Goal: Share content: Share content

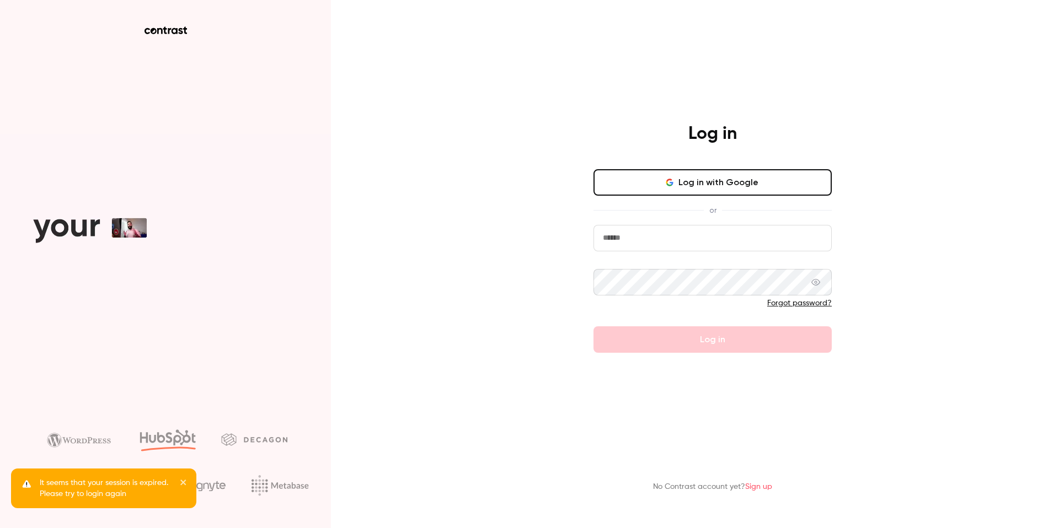
type input "**********"
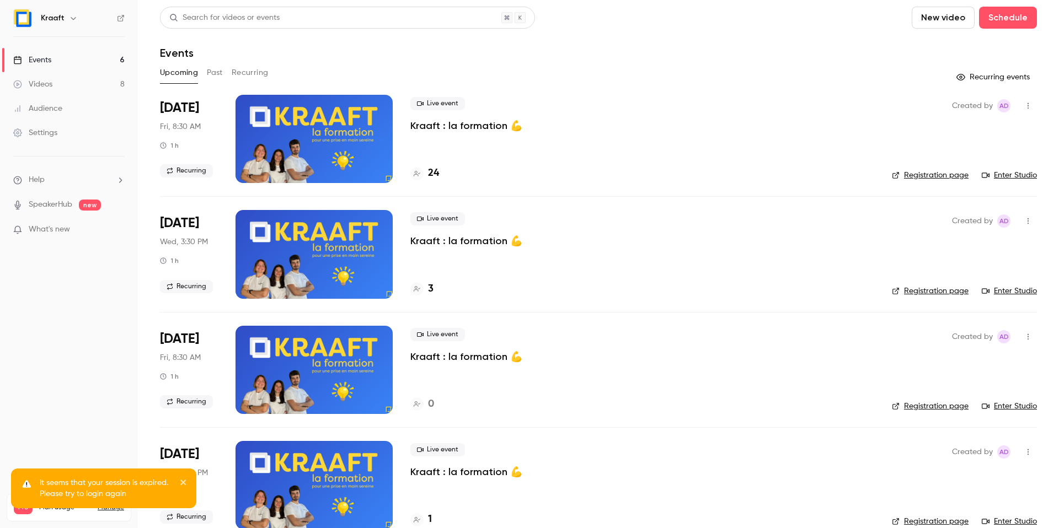
click at [227, 78] on div "Upcoming Past Recurring" at bounding box center [598, 73] width 877 height 18
click at [221, 76] on button "Past" at bounding box center [215, 73] width 16 height 18
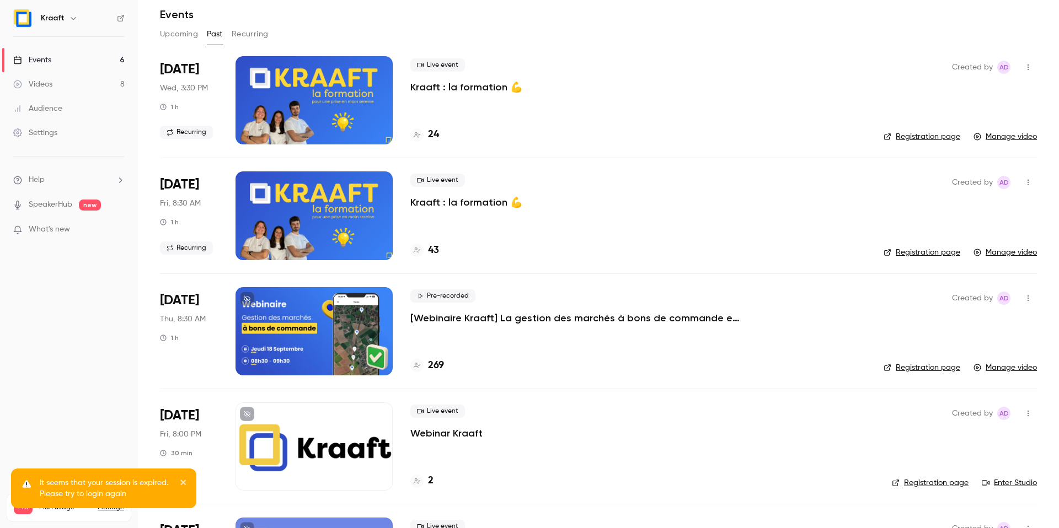
scroll to position [121, 0]
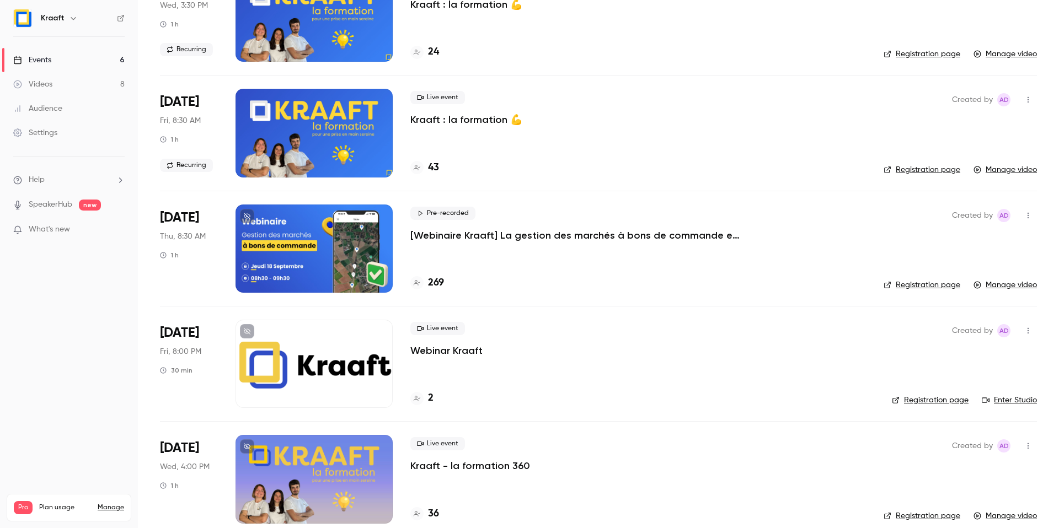
click at [637, 233] on p "[Webinaire Kraaft] La gestion des marchés à bons de commande et des petites int…" at bounding box center [575, 235] width 331 height 13
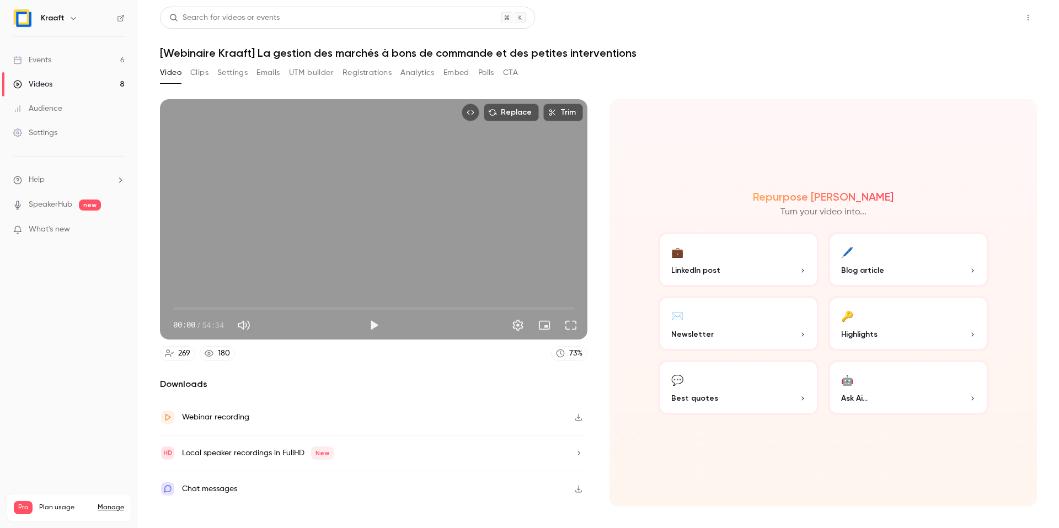
click at [991, 17] on button "Share" at bounding box center [989, 18] width 44 height 22
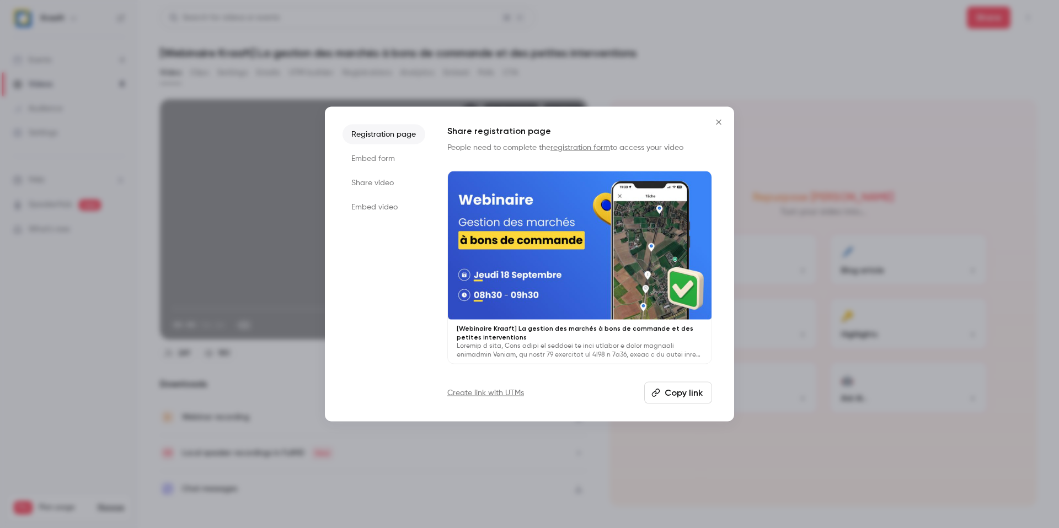
drag, startPoint x: 683, startPoint y: 389, endPoint x: 309, endPoint y: 358, distance: 374.6
click at [683, 389] on button "Copy link" at bounding box center [678, 393] width 68 height 22
click at [778, 84] on div at bounding box center [529, 264] width 1059 height 528
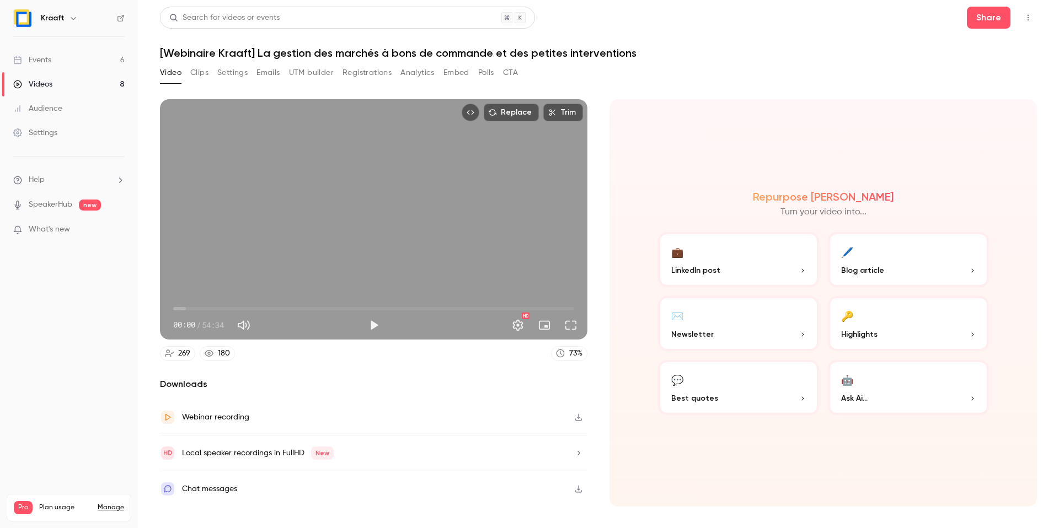
click at [55, 84] on link "Videos 8" at bounding box center [69, 84] width 138 height 24
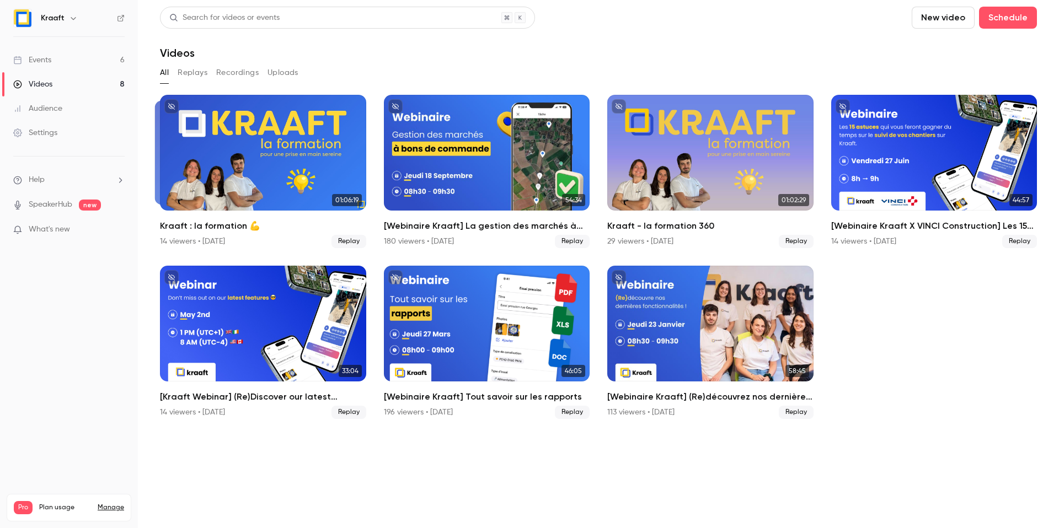
click at [60, 64] on link "Events 6" at bounding box center [69, 60] width 138 height 24
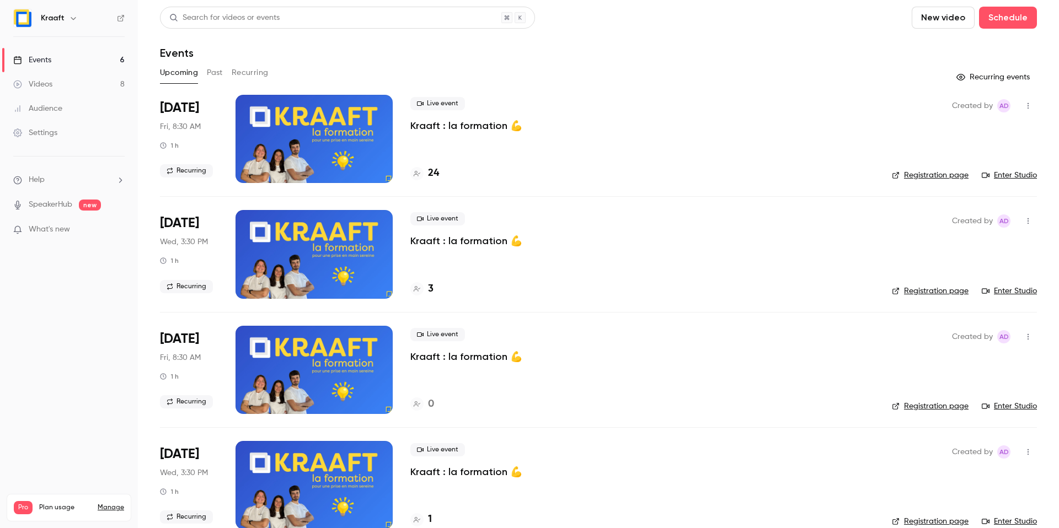
click at [212, 76] on button "Past" at bounding box center [215, 73] width 16 height 18
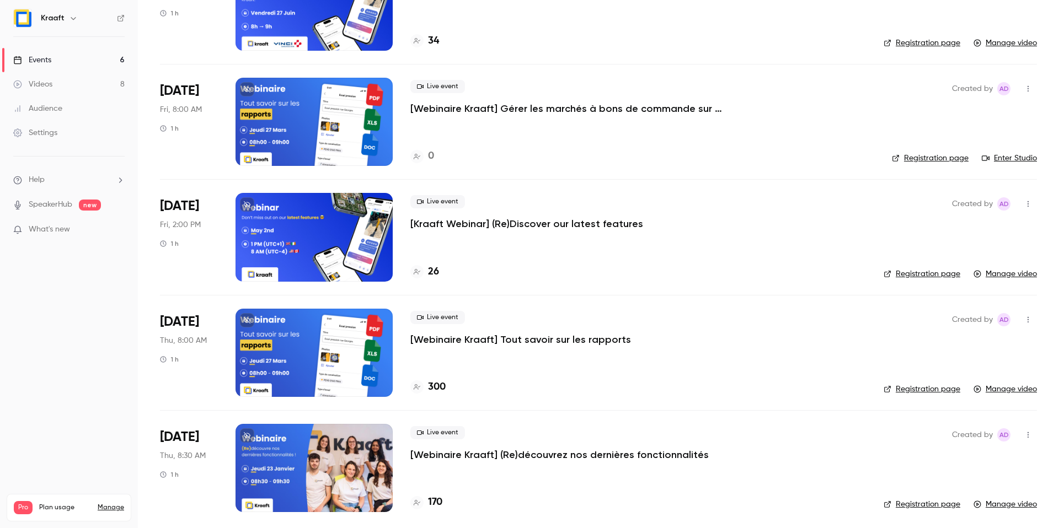
scroll to position [714, 0]
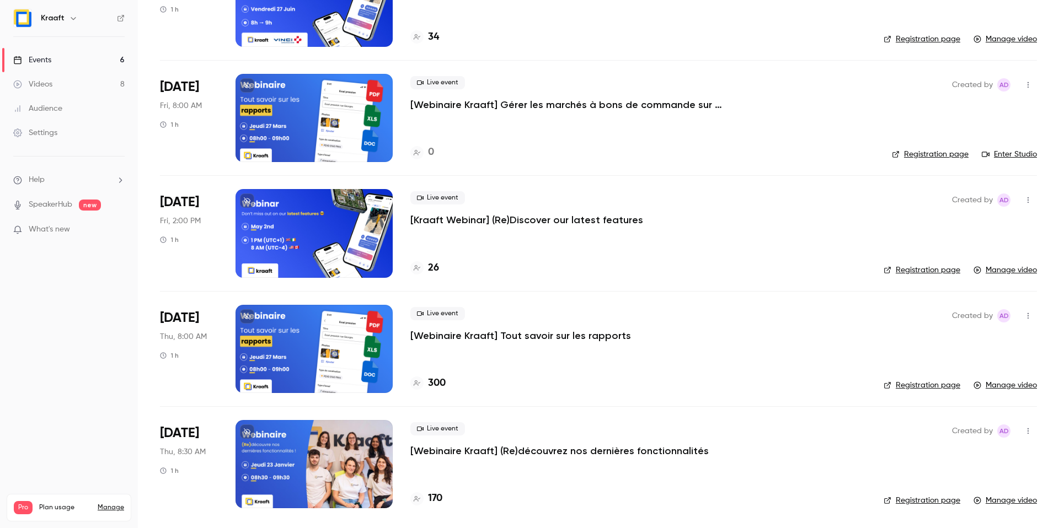
click at [524, 361] on div "Live event [Webinaire Kraaft] Tout savoir sur les rapports 300" at bounding box center [637, 349] width 455 height 88
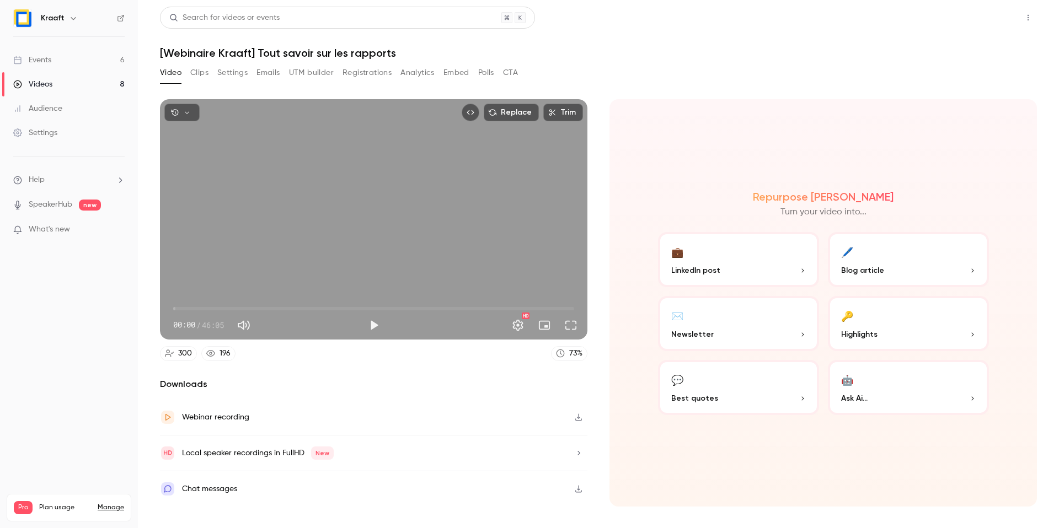
click at [996, 16] on button "Share" at bounding box center [989, 18] width 44 height 22
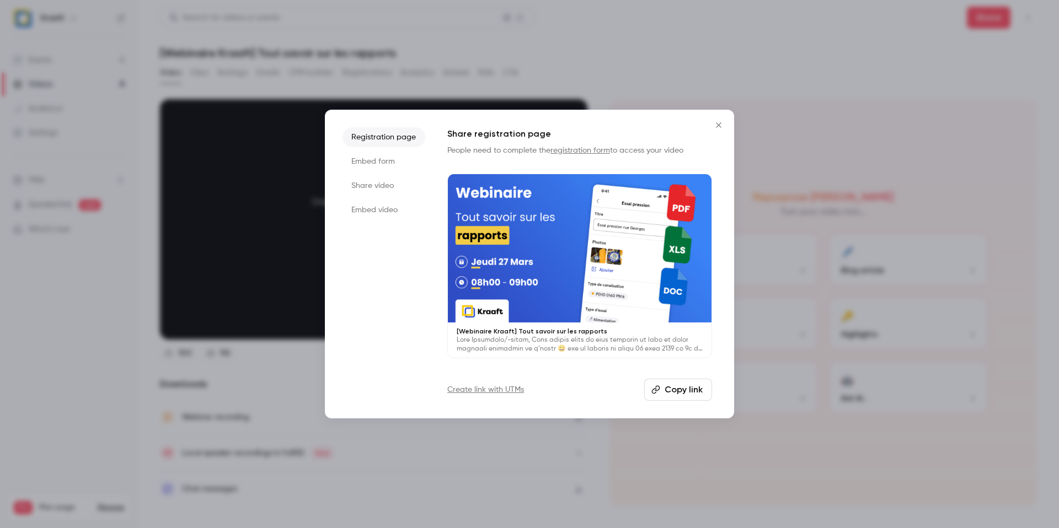
drag, startPoint x: 678, startPoint y: 389, endPoint x: 604, endPoint y: 391, distance: 73.9
click at [678, 389] on button "Copy link" at bounding box center [678, 390] width 68 height 22
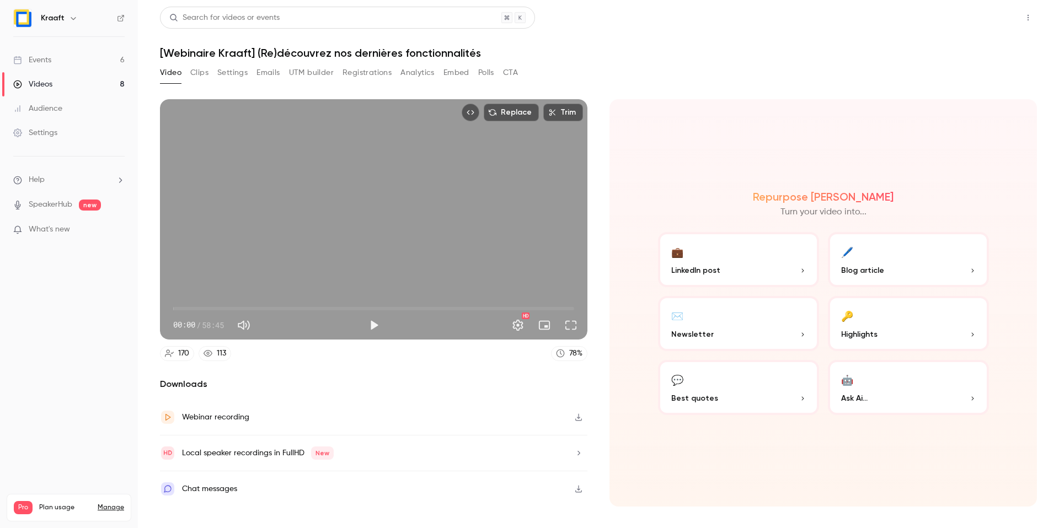
click at [974, 13] on button "Share" at bounding box center [989, 18] width 44 height 22
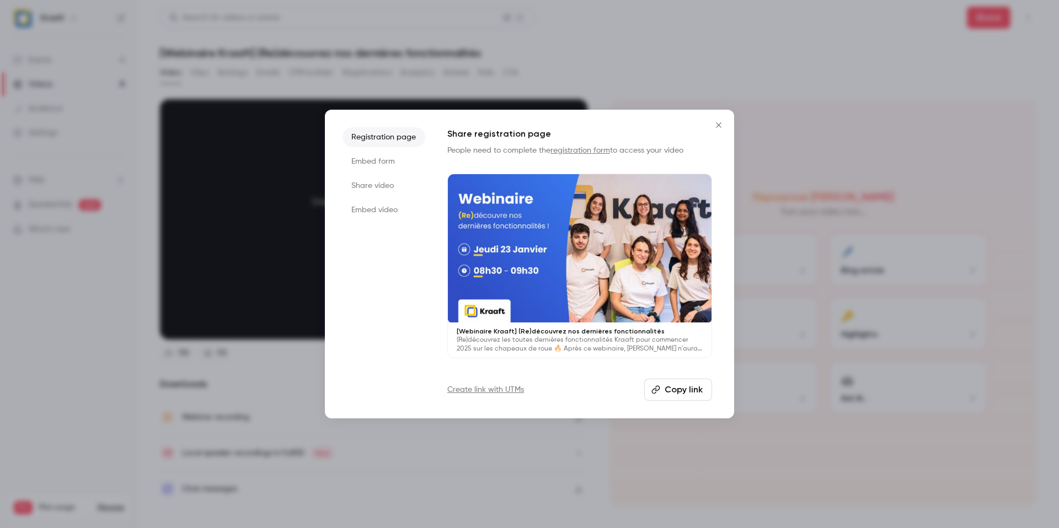
drag, startPoint x: 672, startPoint y: 389, endPoint x: 663, endPoint y: 387, distance: 9.0
click at [672, 388] on button "Copy link" at bounding box center [678, 390] width 68 height 22
click at [711, 54] on div at bounding box center [529, 264] width 1059 height 528
